Goal: Task Accomplishment & Management: Manage account settings

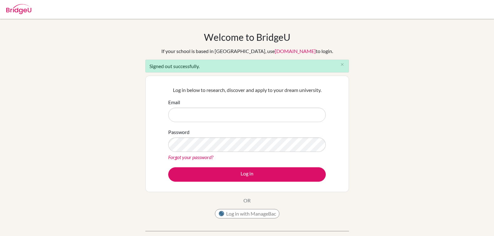
click at [205, 116] on input "Email" at bounding box center [247, 115] width 158 height 14
type input "yaviles@amschool.org"
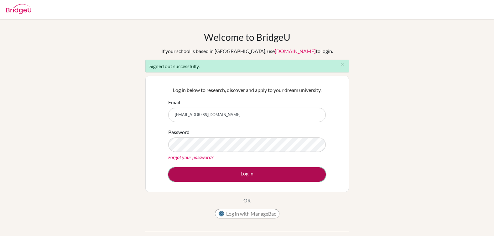
click at [241, 175] on button "Log in" at bounding box center [247, 174] width 158 height 14
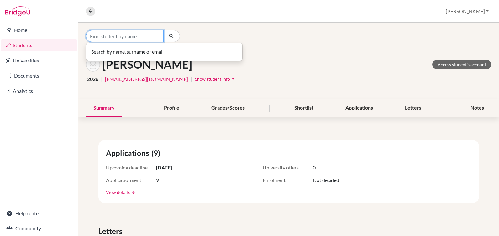
click at [98, 35] on input "Find student by name..." at bounding box center [125, 36] width 78 height 12
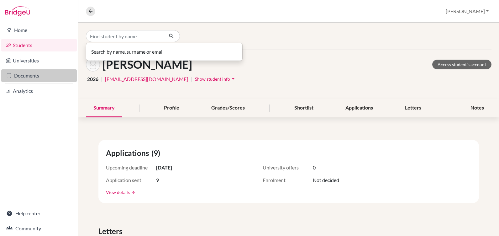
click at [34, 76] on link "Documents" at bounding box center [39, 75] width 76 height 13
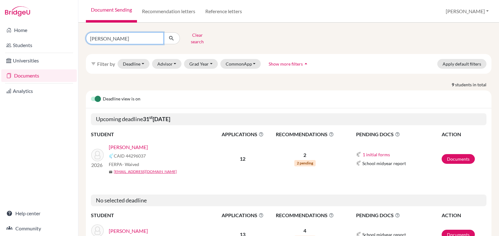
click at [98, 37] on input "rivera" at bounding box center [125, 38] width 78 height 12
drag, startPoint x: 111, startPoint y: 34, endPoint x: 83, endPoint y: 34, distance: 27.9
click at [83, 34] on div "rivera Clear search" at bounding box center [150, 38] width 138 height 16
type input "erazo"
click at [174, 37] on icon "submit" at bounding box center [171, 38] width 6 height 6
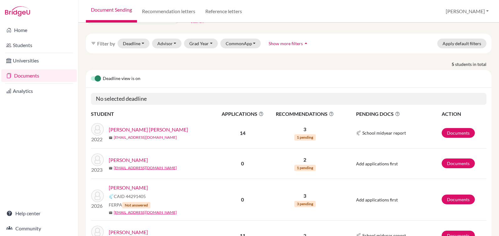
scroll to position [63, 0]
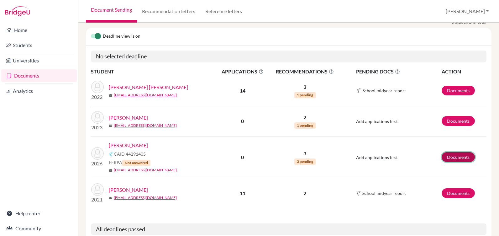
click at [454, 152] on link "Documents" at bounding box center [458, 157] width 33 height 10
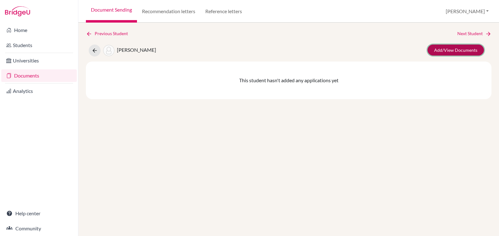
click at [448, 50] on link "Add/View Documents" at bounding box center [456, 50] width 56 height 11
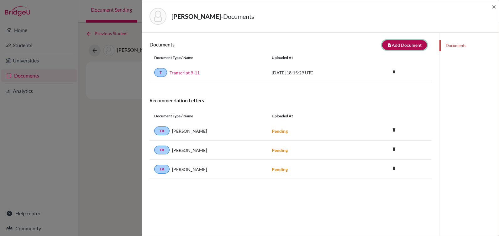
click at [397, 41] on button "note_add Add Document" at bounding box center [404, 45] width 45 height 10
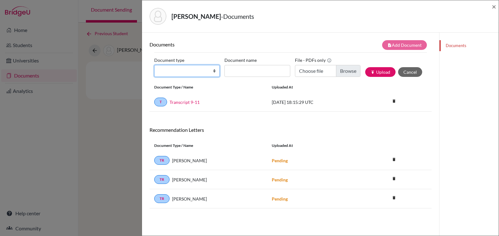
click at [176, 69] on select "Change explanation for Common App reports Counselor recommendation Internationa…" at bounding box center [187, 71] width 66 height 12
select select "4"
click at [154, 65] on select "Change explanation for Common App reports Counselor recommendation Internationa…" at bounding box center [187, 71] width 66 height 12
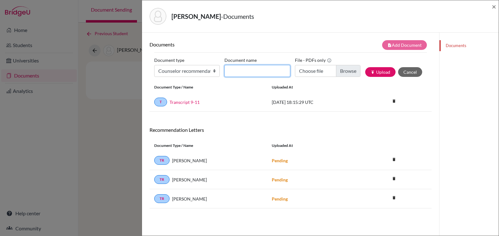
click at [235, 69] on input "Document name" at bounding box center [257, 71] width 66 height 12
type input "Rec [PERSON_NAME]"
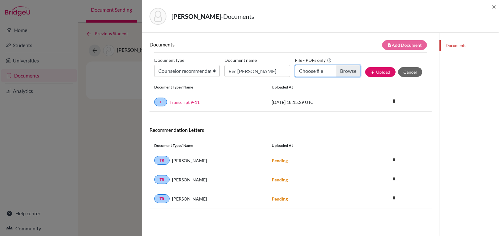
click at [339, 69] on input "Choose file" at bounding box center [328, 71] width 66 height 12
type input "C:\fakepath\Rec [PERSON_NAME].docx.pdf"
click at [372, 72] on button "publish Upload" at bounding box center [380, 72] width 30 height 10
